Goal: Information Seeking & Learning: Learn about a topic

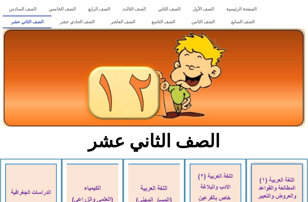
click at [67, 22] on link "الصف الحادي عشر" at bounding box center [77, 22] width 51 height 13
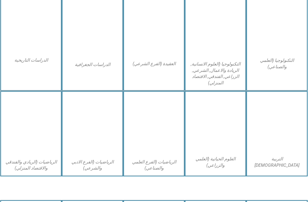
scroll to position [278, 0]
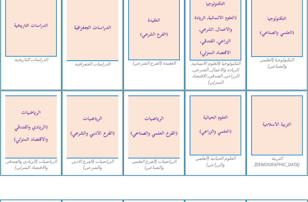
click at [222, 120] on img at bounding box center [216, 125] width 52 height 60
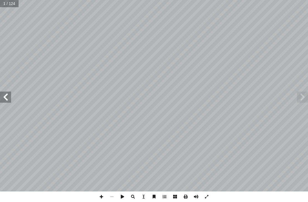
click at [1, 93] on span at bounding box center [5, 97] width 11 height 11
click at [7, 98] on span at bounding box center [5, 97] width 11 height 11
click at [5, 98] on span at bounding box center [5, 97] width 11 height 11
click at [7, 98] on span at bounding box center [5, 97] width 11 height 11
click at [6, 97] on span at bounding box center [5, 97] width 11 height 11
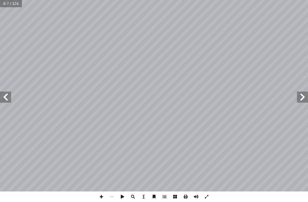
click at [7, 93] on span at bounding box center [5, 97] width 11 height 11
click at [5, 93] on span at bounding box center [5, 97] width 11 height 11
click at [6, 96] on span at bounding box center [5, 97] width 11 height 11
click at [6, 99] on span at bounding box center [5, 97] width 11 height 11
click at [3, 98] on span at bounding box center [5, 97] width 11 height 11
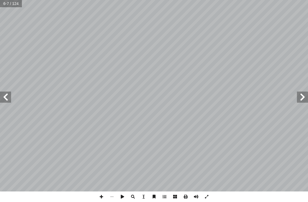
click at [6, 99] on span at bounding box center [5, 97] width 11 height 11
click at [4, 98] on span at bounding box center [5, 97] width 11 height 11
click at [2, 99] on span at bounding box center [5, 97] width 11 height 11
click at [1, 97] on span at bounding box center [5, 97] width 11 height 11
click at [2, 99] on span at bounding box center [5, 97] width 11 height 11
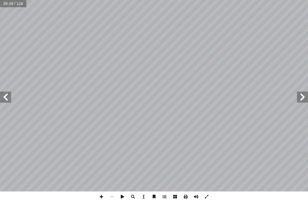
click at [3, 100] on span at bounding box center [5, 97] width 11 height 11
click at [5, 101] on span at bounding box center [5, 97] width 11 height 11
click at [3, 99] on span at bounding box center [5, 97] width 11 height 11
click at [7, 99] on span at bounding box center [5, 97] width 11 height 11
